Goal: Navigation & Orientation: Find specific page/section

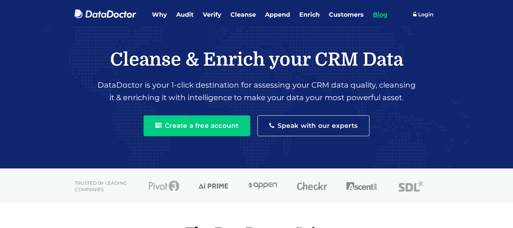
click at [368, 20] on link "Blog" at bounding box center [380, 12] width 24 height 17
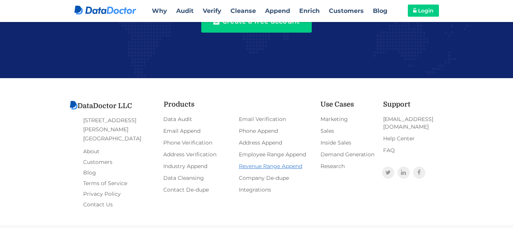
scroll to position [1722, 0]
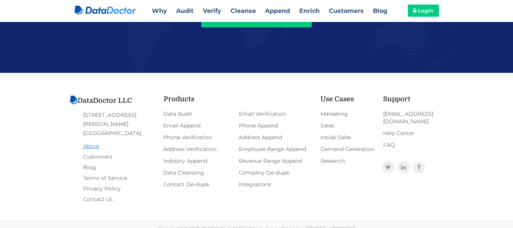
click at [90, 141] on link "About" at bounding box center [91, 146] width 16 height 11
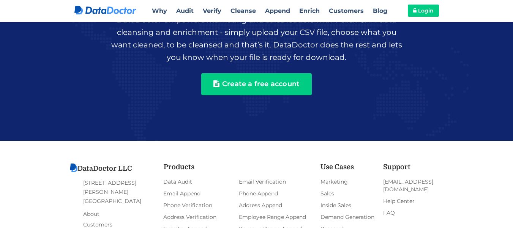
scroll to position [434, 0]
